Goal: Book appointment/travel/reservation

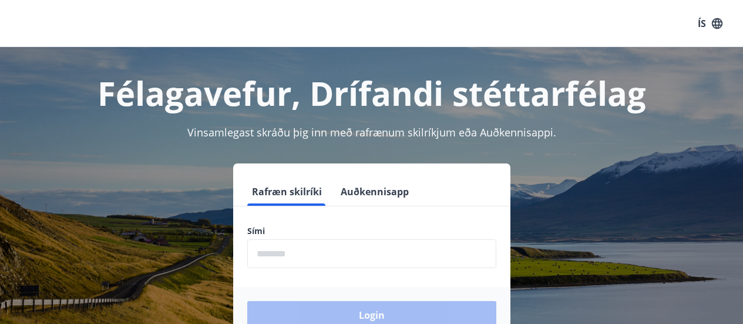
click at [264, 246] on input "phone" at bounding box center [371, 253] width 249 height 29
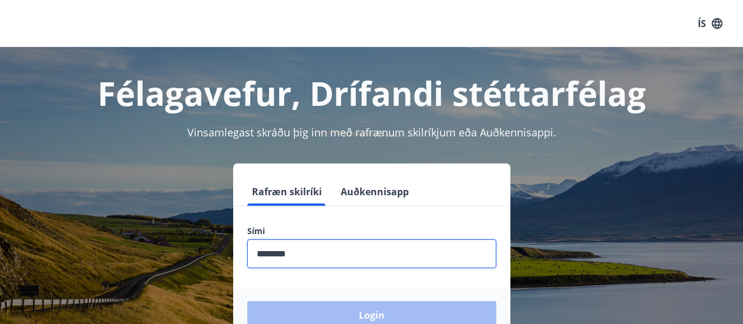
click at [376, 314] on div "Login" at bounding box center [371, 315] width 277 height 56
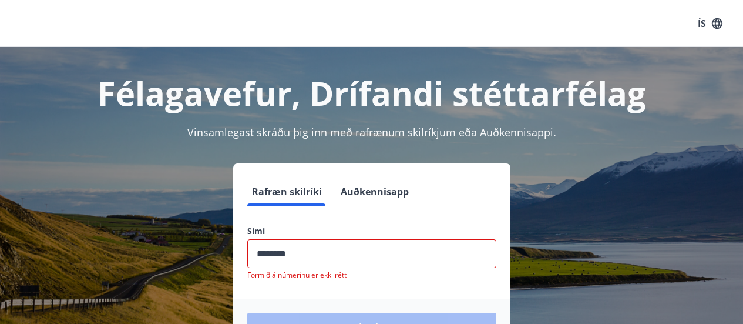
click at [253, 251] on input "phone" at bounding box center [371, 253] width 249 height 29
type input "*"
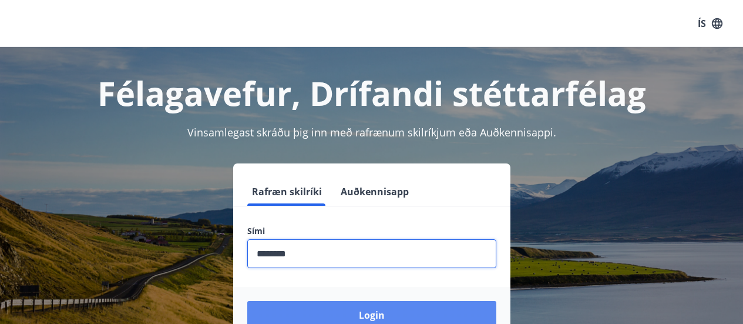
type input "********"
click at [378, 318] on button "Login" at bounding box center [371, 315] width 249 height 28
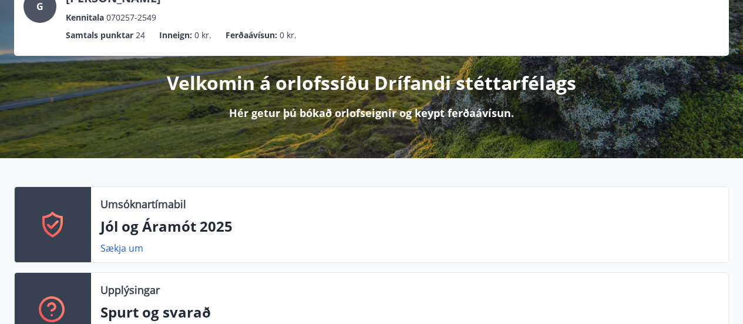
scroll to position [176, 0]
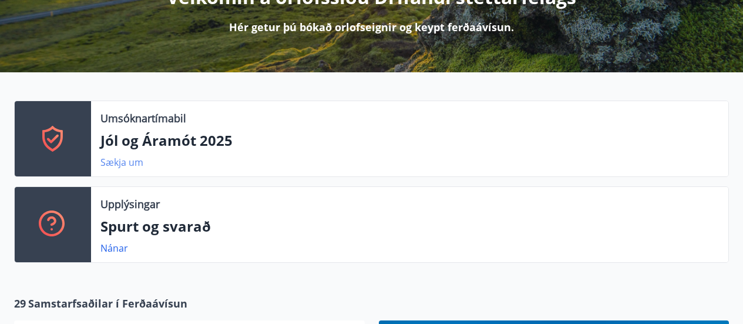
click at [129, 163] on link "Sækja um" at bounding box center [121, 162] width 43 height 13
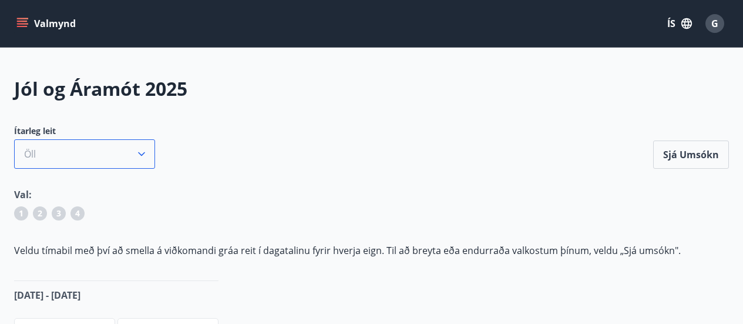
click at [145, 156] on icon "button" at bounding box center [142, 154] width 12 height 12
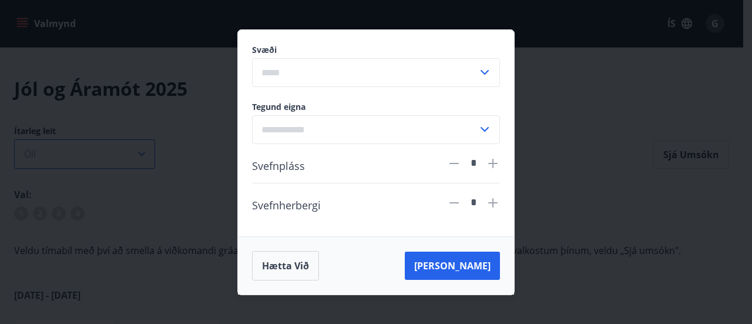
click at [145, 156] on div "Svæði ​ Tegund eigna ​ Svefnpláss * Svefnherbergi * Hætta við [PERSON_NAME]" at bounding box center [376, 162] width 752 height 324
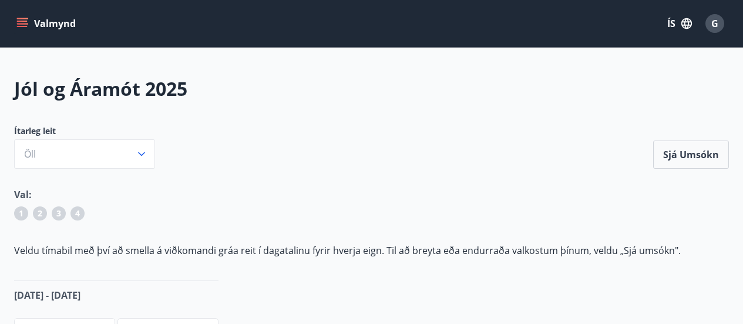
click at [21, 16] on button "Valmynd" at bounding box center [47, 23] width 66 height 21
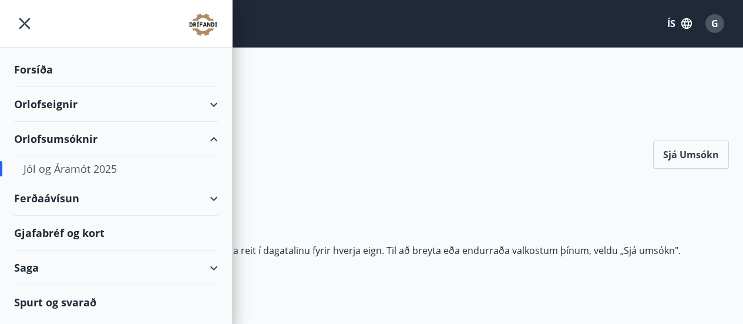
click at [60, 136] on div "Orlofsumsóknir" at bounding box center [116, 139] width 204 height 35
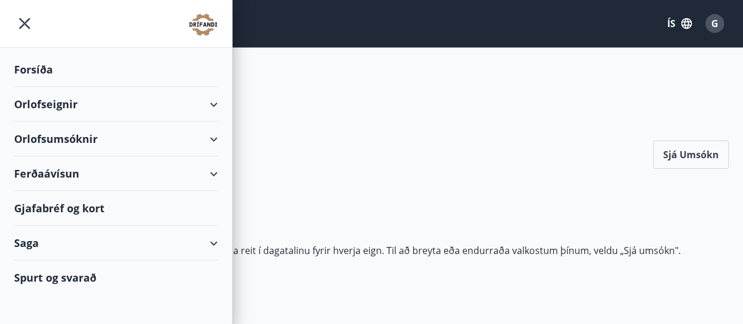
click at [56, 102] on div "Orlofseignir" at bounding box center [116, 104] width 204 height 35
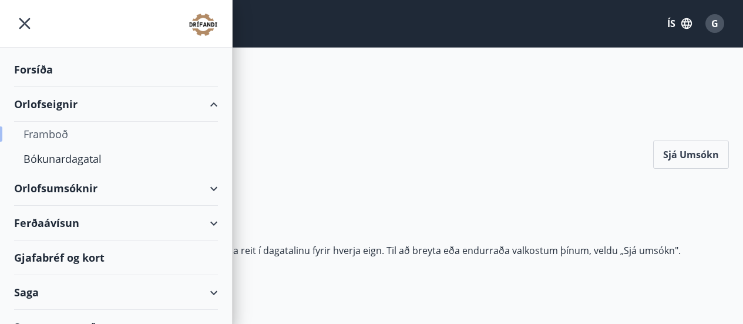
click at [53, 134] on div "Framboð" at bounding box center [115, 134] width 185 height 25
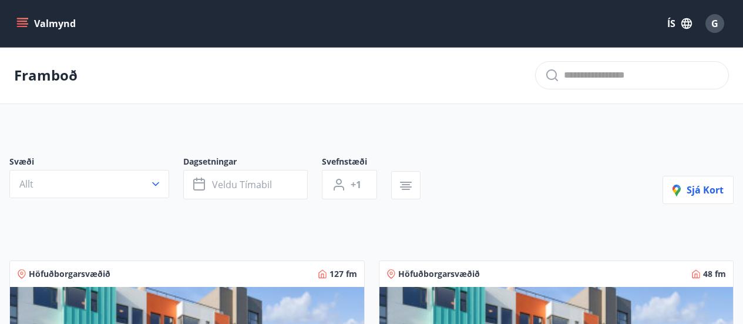
click at [16, 23] on icon "menu" at bounding box center [22, 24] width 12 height 12
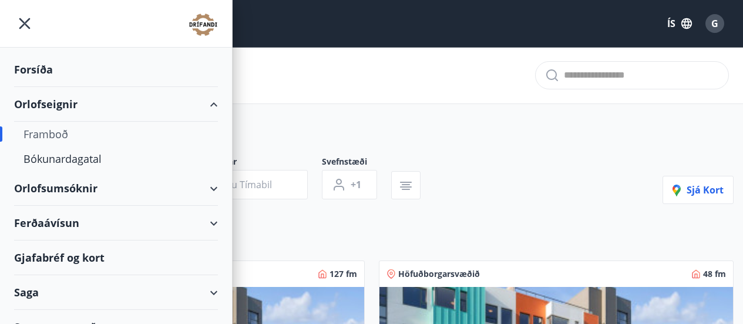
click at [204, 102] on div "Orlofseignir" at bounding box center [116, 104] width 204 height 35
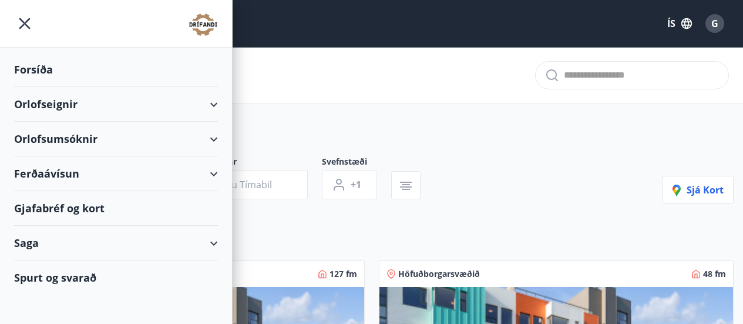
click at [204, 102] on div "Orlofseignir" at bounding box center [116, 104] width 204 height 35
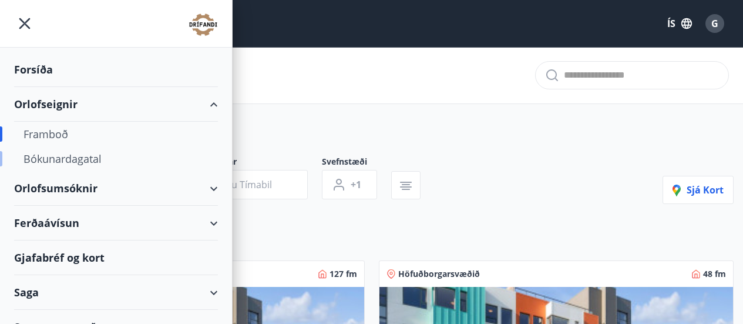
click at [60, 157] on div "Bókunardagatal" at bounding box center [115, 158] width 185 height 25
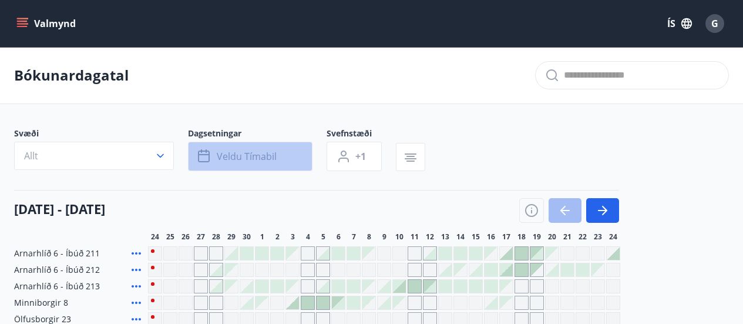
click at [203, 159] on icon "button" at bounding box center [205, 156] width 14 height 14
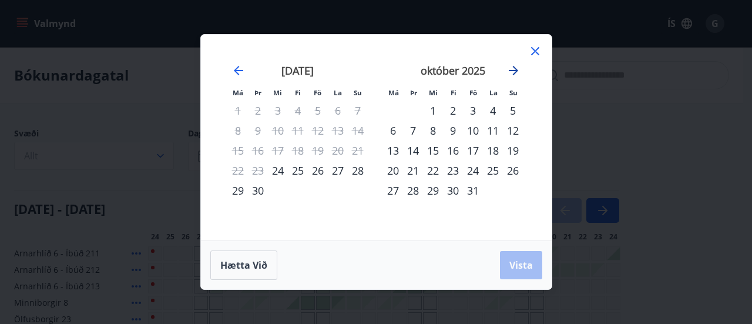
click at [510, 67] on icon "Move forward to switch to the next month." at bounding box center [513, 70] width 14 height 14
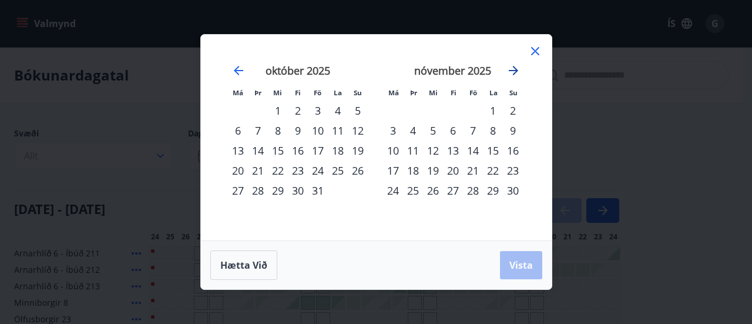
click at [510, 67] on icon "Move forward to switch to the next month." at bounding box center [513, 70] width 14 height 14
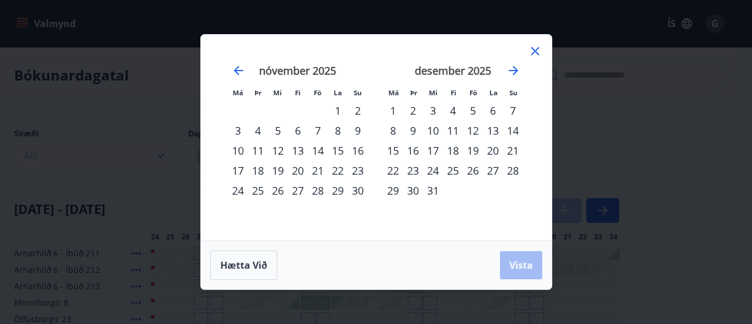
click at [475, 132] on div "12" at bounding box center [473, 130] width 20 height 20
click at [516, 125] on div "14" at bounding box center [513, 130] width 20 height 20
click at [523, 250] on div "Hætta við Vista" at bounding box center [376, 264] width 332 height 29
click at [523, 262] on span "Vista" at bounding box center [520, 264] width 23 height 13
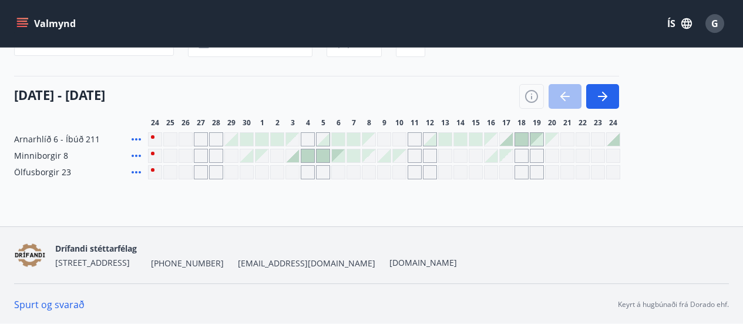
scroll to position [115, 0]
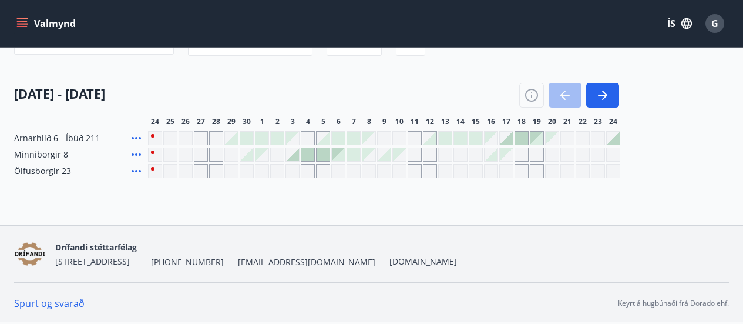
click at [417, 139] on div "Gráir dagar eru ekki bókanlegir" at bounding box center [415, 138] width 14 height 14
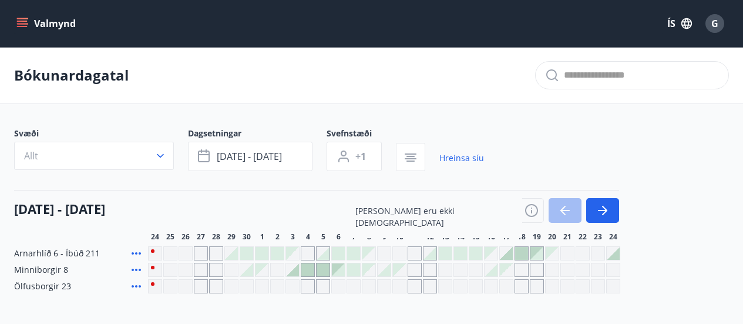
click at [372, 156] on button "+1" at bounding box center [353, 156] width 55 height 29
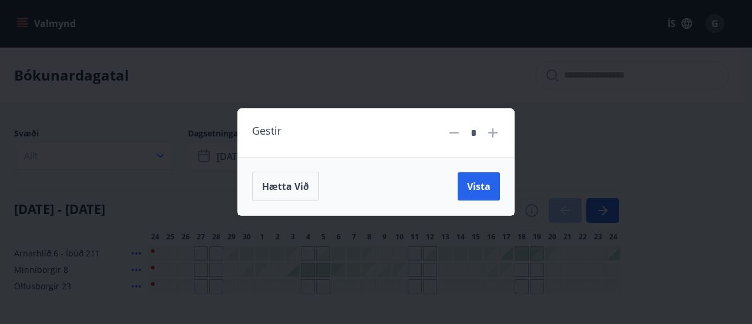
click at [497, 135] on icon at bounding box center [493, 133] width 14 height 14
type input "*"
click at [488, 187] on span "Vista" at bounding box center [478, 186] width 23 height 13
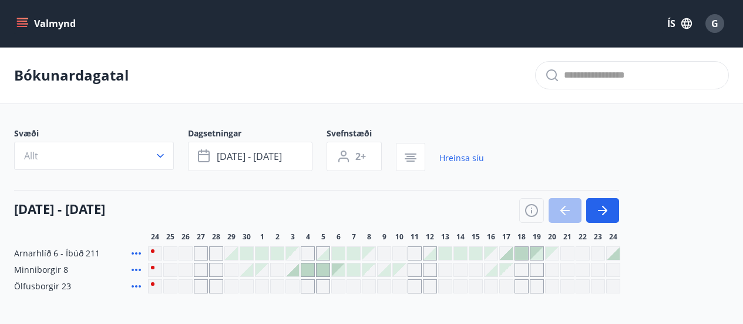
click at [136, 270] on icon at bounding box center [136, 269] width 9 height 2
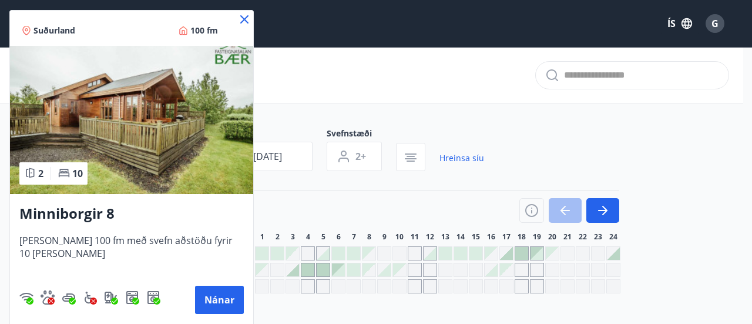
click at [243, 18] on icon at bounding box center [244, 19] width 8 height 8
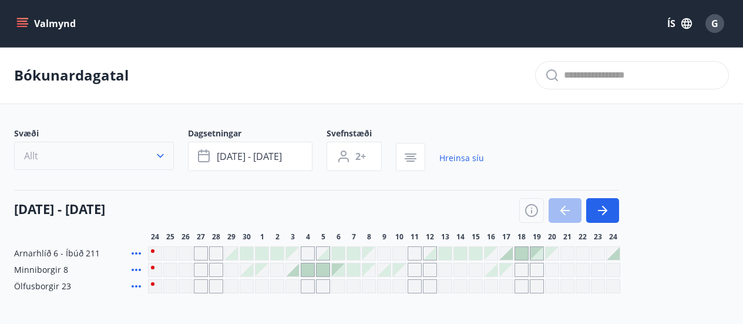
click at [161, 155] on icon "button" at bounding box center [160, 156] width 7 height 4
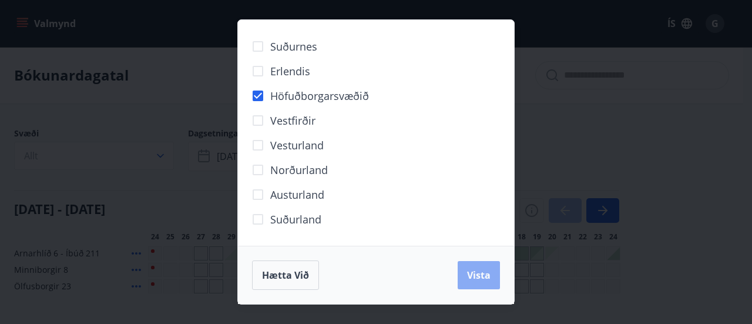
click at [493, 275] on button "Vista" at bounding box center [478, 275] width 42 height 28
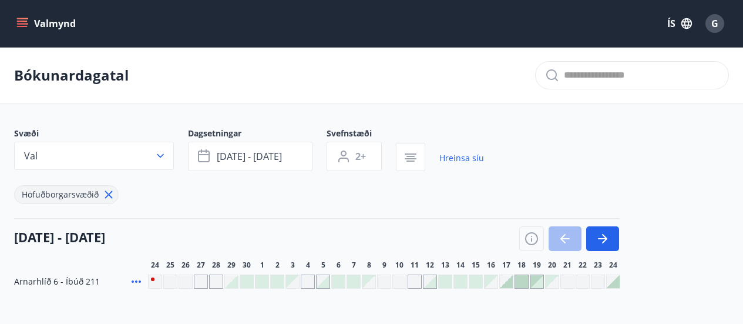
scroll to position [59, 0]
